Goal: Transaction & Acquisition: Book appointment/travel/reservation

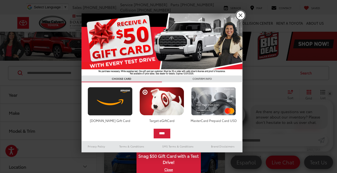
click at [239, 16] on link "X" at bounding box center [240, 15] width 9 height 9
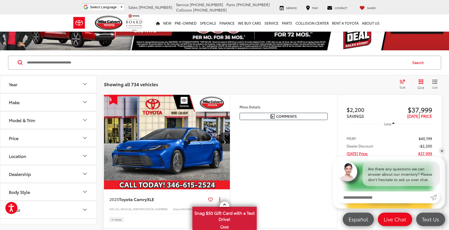
scroll to position [10, 0]
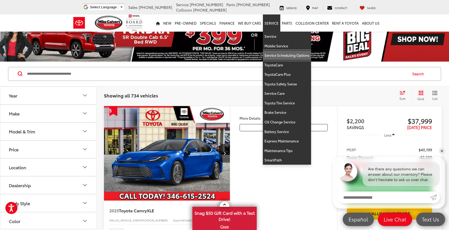
click at [282, 54] on link "Service Scheduling Options" at bounding box center [287, 56] width 48 height 10
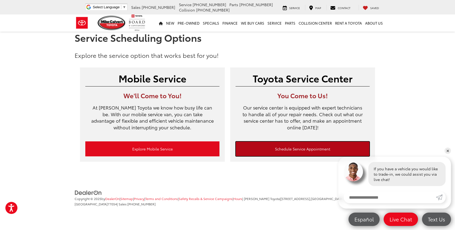
click at [298, 146] on link "Schedule Service Appointment" at bounding box center [302, 149] width 134 height 15
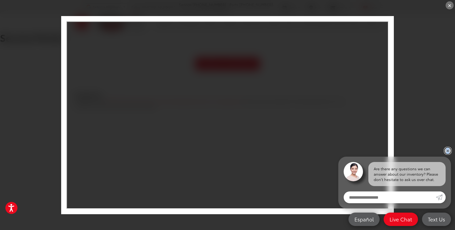
click at [448, 149] on link "✕" at bounding box center [447, 151] width 6 height 6
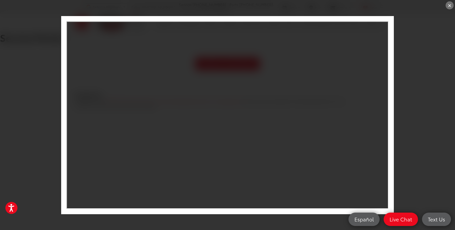
click at [39, 110] on div "×" at bounding box center [227, 115] width 455 height 230
click at [397, 33] on div "×" at bounding box center [227, 115] width 455 height 230
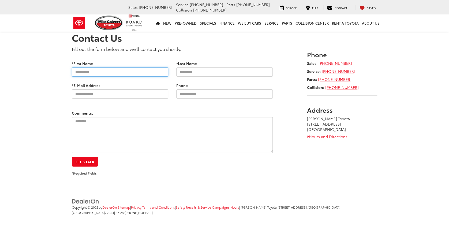
click at [149, 72] on input "*First Name" at bounding box center [120, 72] width 97 height 9
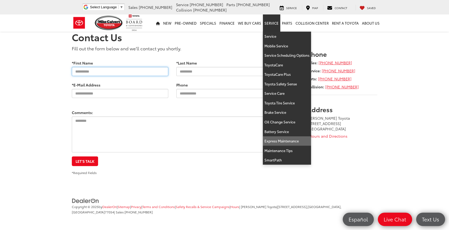
scroll to position [1, 0]
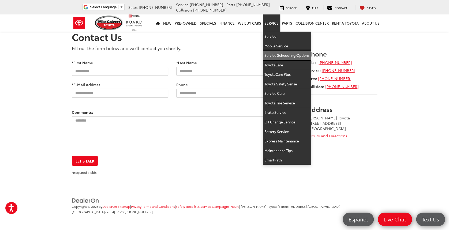
click at [298, 54] on link "Service Scheduling Options" at bounding box center [287, 56] width 48 height 10
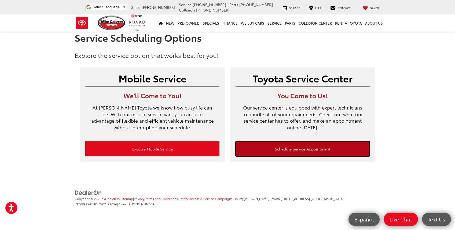
click at [270, 151] on link "Schedule Service Appointment" at bounding box center [302, 149] width 134 height 15
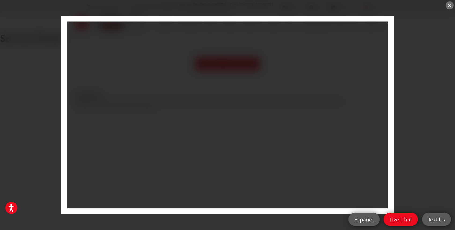
click at [450, 7] on div "×" at bounding box center [449, 5] width 8 height 8
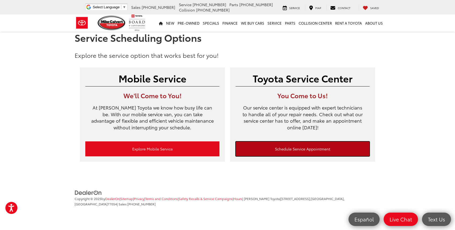
click at [314, 149] on link "Schedule Service Appointment" at bounding box center [302, 149] width 134 height 15
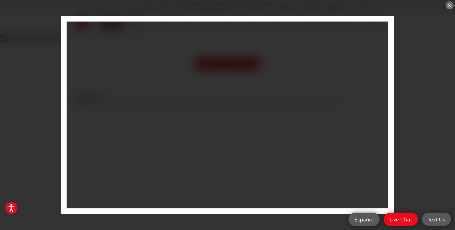
click at [448, 7] on div "×" at bounding box center [449, 5] width 8 height 8
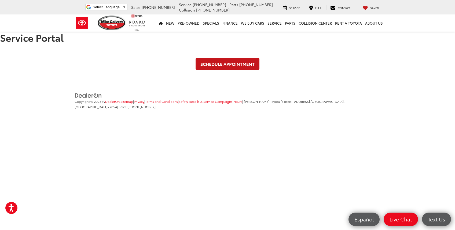
click at [220, 67] on link "Schedule Appointment" at bounding box center [227, 64] width 64 height 12
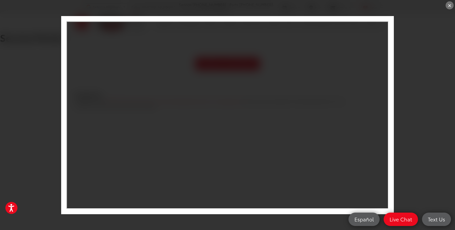
click at [448, 5] on div "×" at bounding box center [449, 5] width 8 height 8
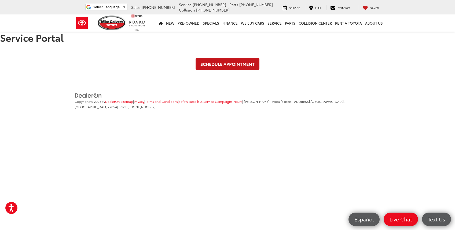
click at [208, 63] on link "Schedule Appointment" at bounding box center [227, 64] width 64 height 12
